Goal: Obtain resource: Download file/media

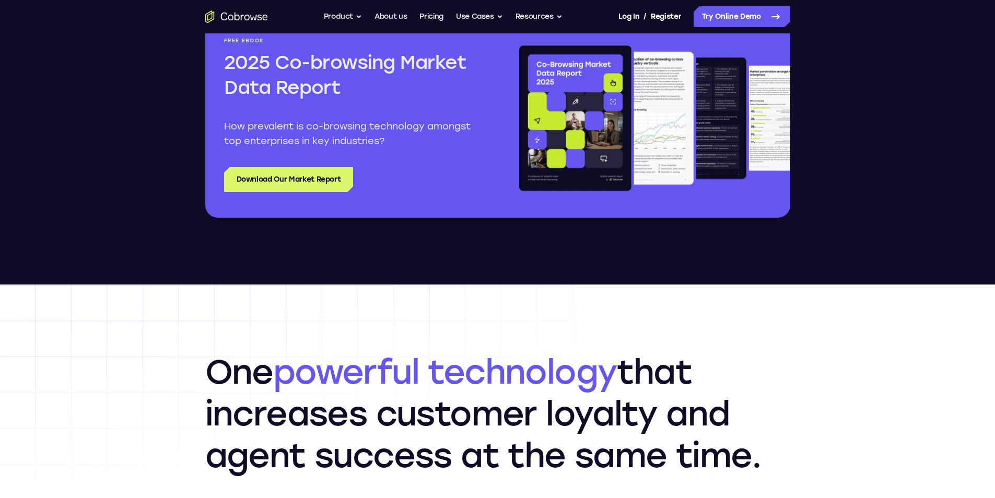
scroll to position [1410, 0]
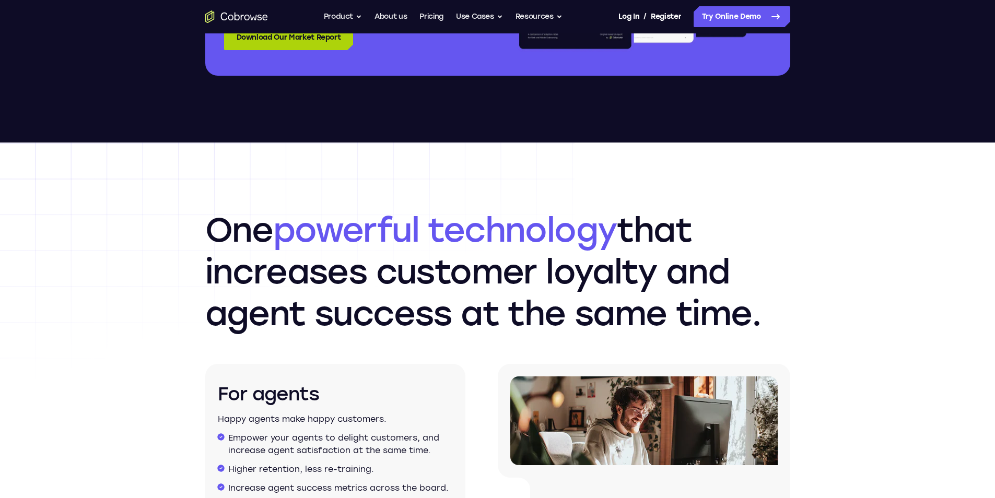
click at [325, 41] on link "Download Our Market Report" at bounding box center [288, 37] width 129 height 25
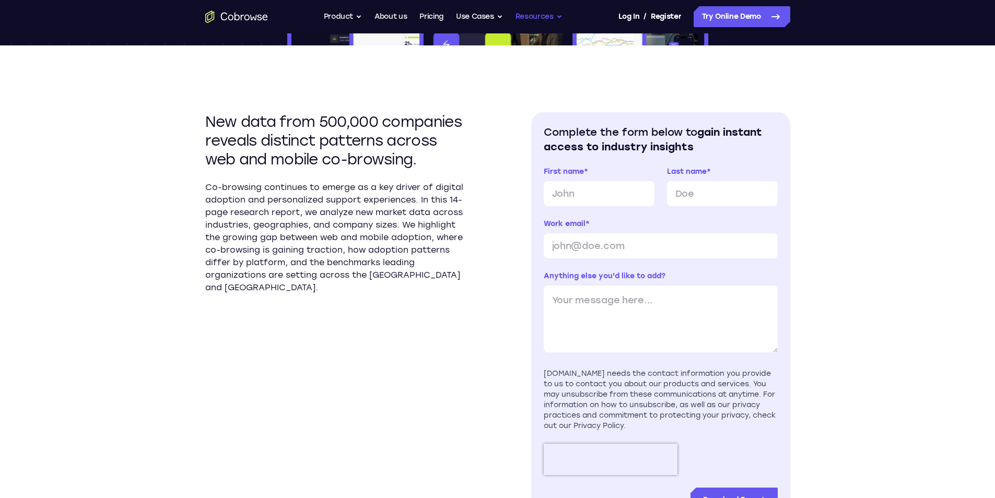
scroll to position [261, 0]
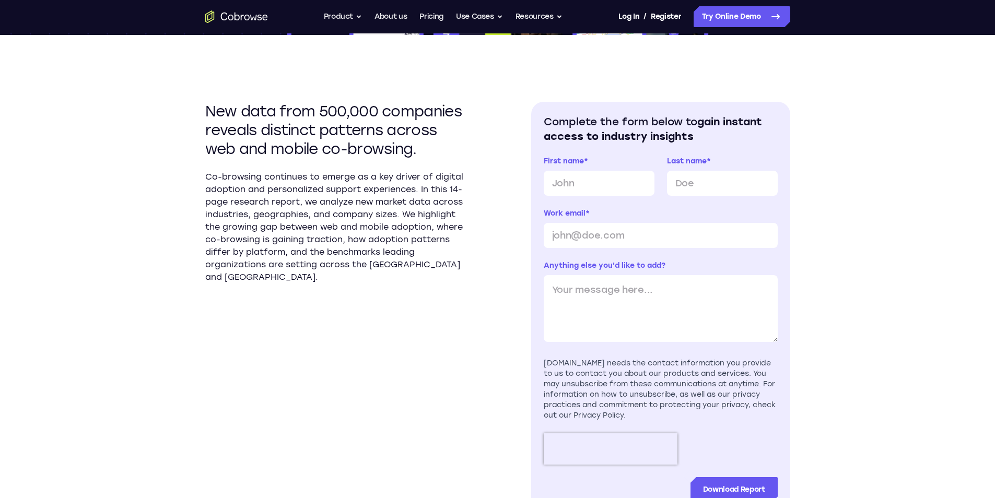
click at [259, 182] on p "Co-browsing continues to emerge as a key driver of digital adoption and persona…" at bounding box center [334, 227] width 259 height 113
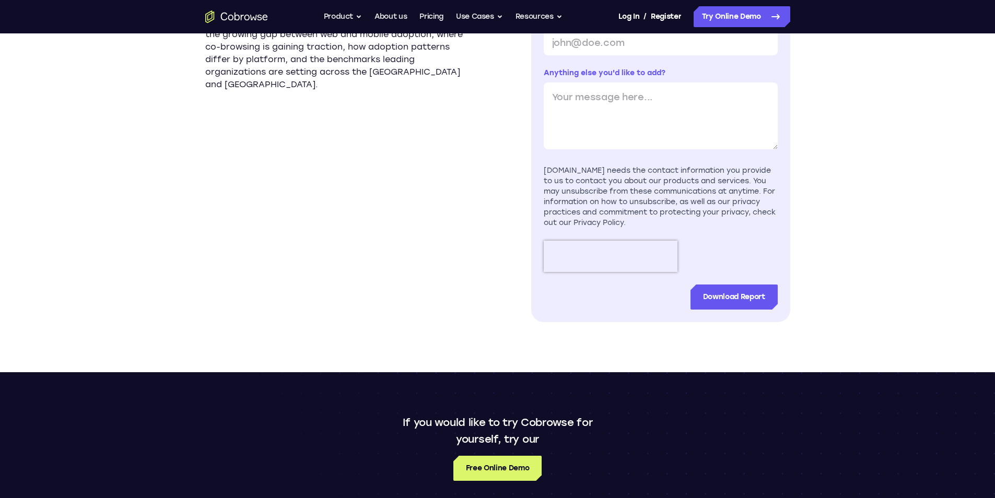
scroll to position [470, 0]
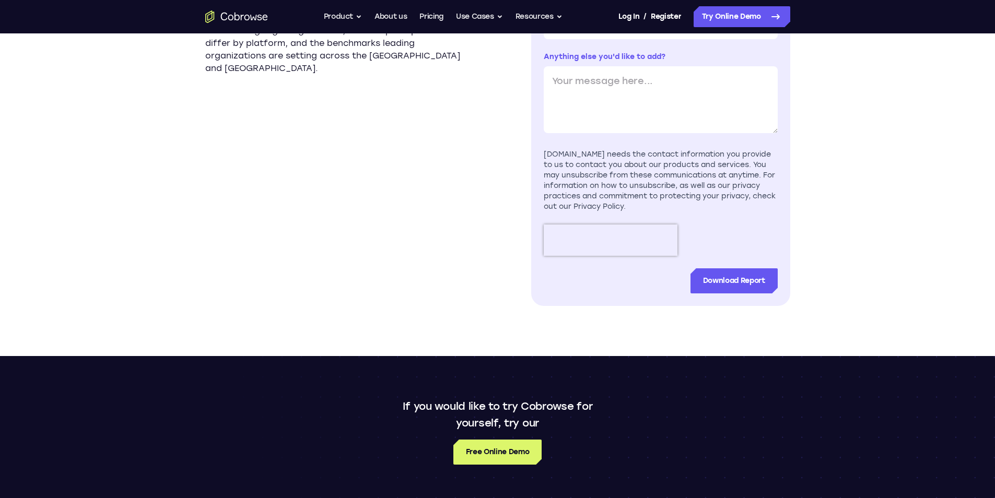
click at [530, 116] on div "New data from 500,000 companies reveals distinct patterns across web and mobile…" at bounding box center [497, 91] width 585 height 530
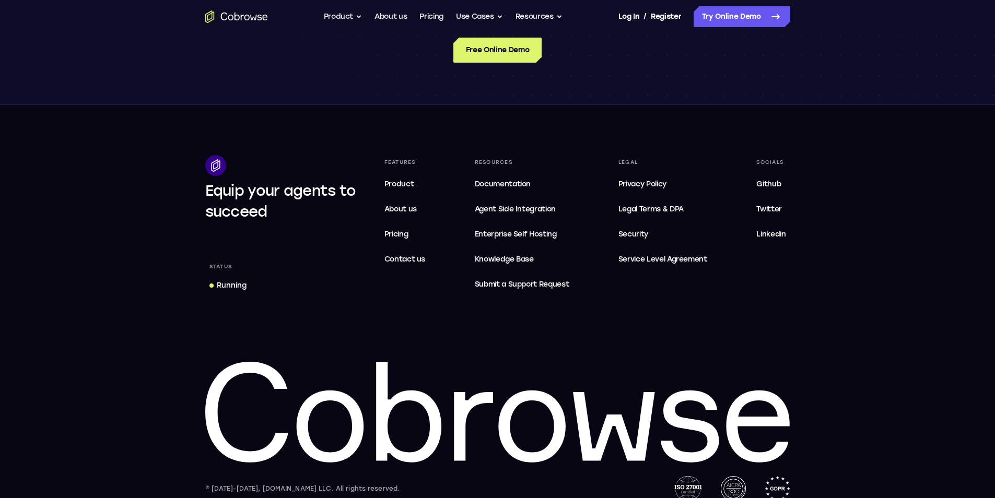
scroll to position [888, 0]
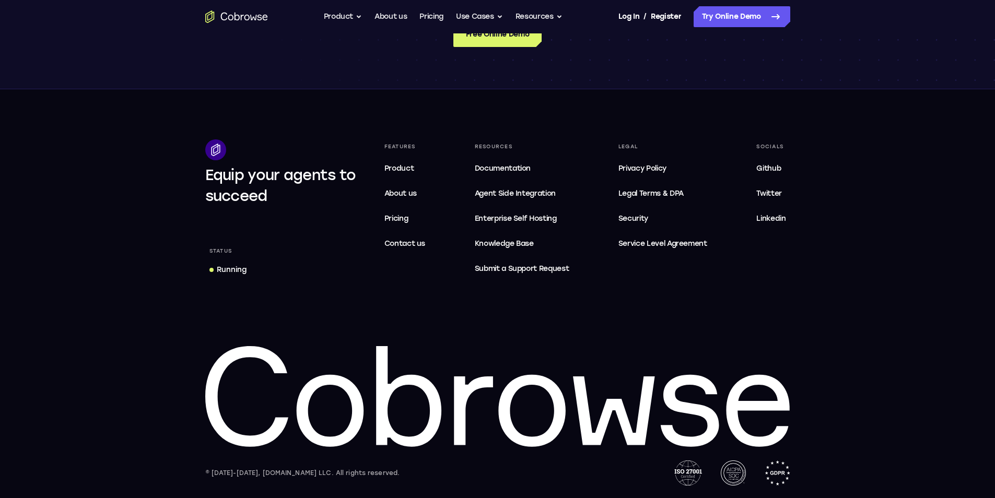
click at [562, 121] on footer "Equip your agents to succeed Status Running Features Product About us Pricing C…" at bounding box center [497, 293] width 995 height 409
click at [696, 243] on span "Service Level Agreement" at bounding box center [662, 244] width 89 height 13
